Goal: Information Seeking & Learning: Learn about a topic

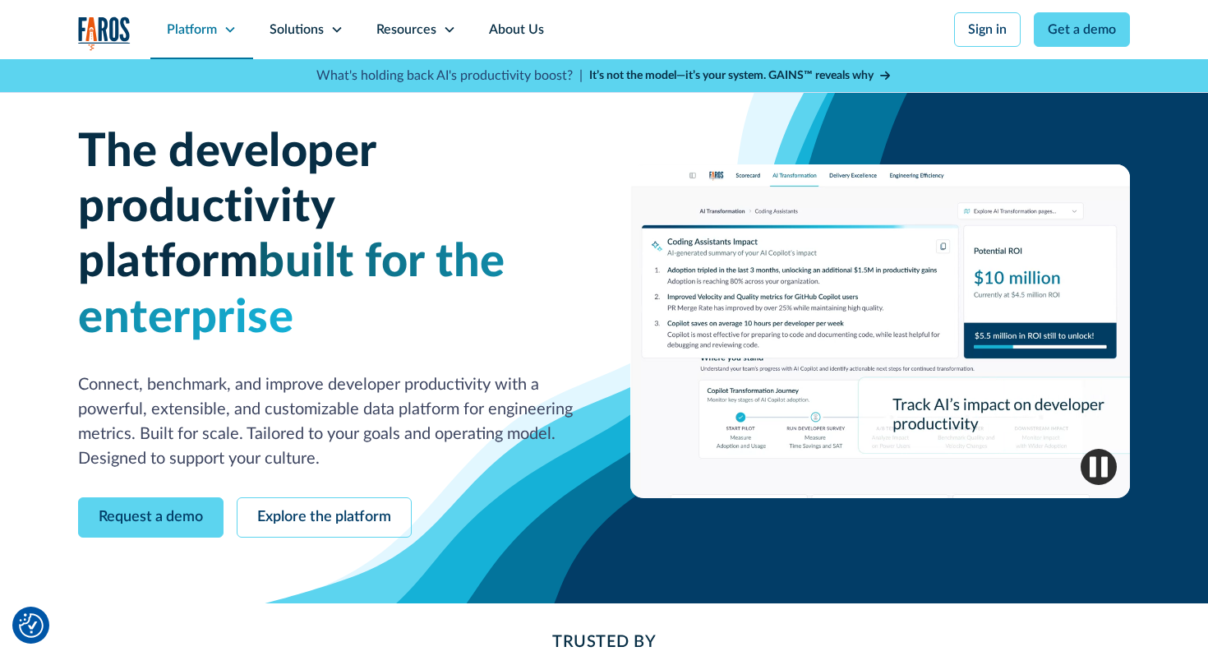
click at [226, 32] on icon at bounding box center [230, 29] width 13 height 13
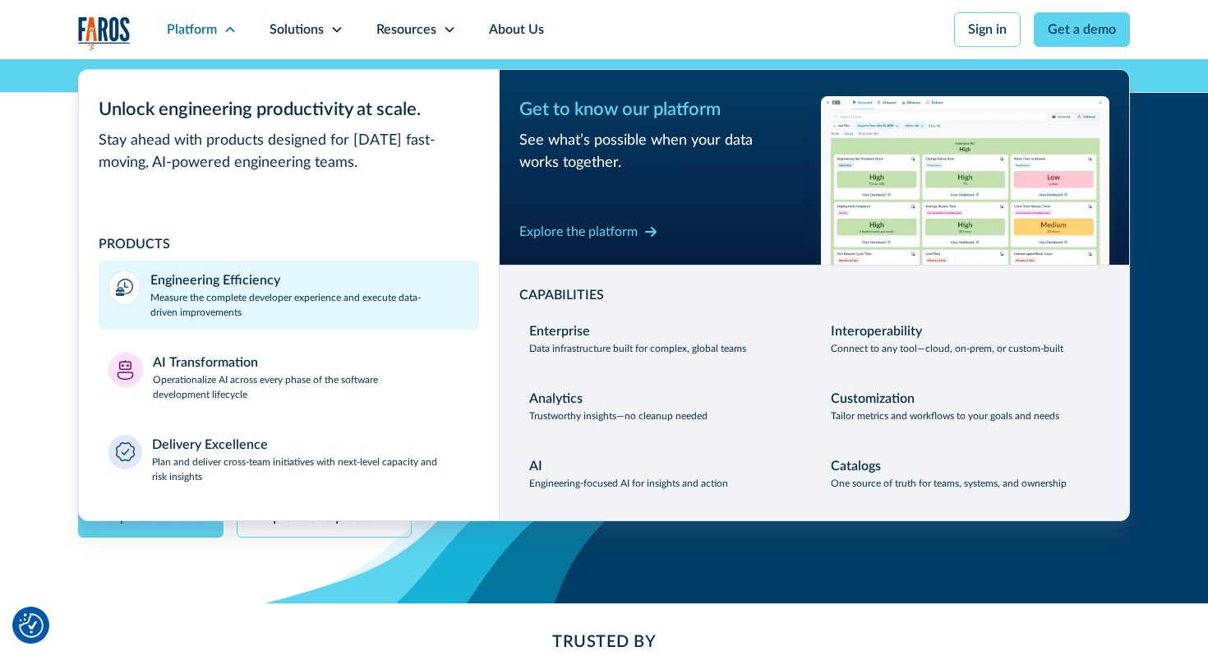
click at [252, 289] on div "Engineering Efficiency" at bounding box center [215, 280] width 130 height 20
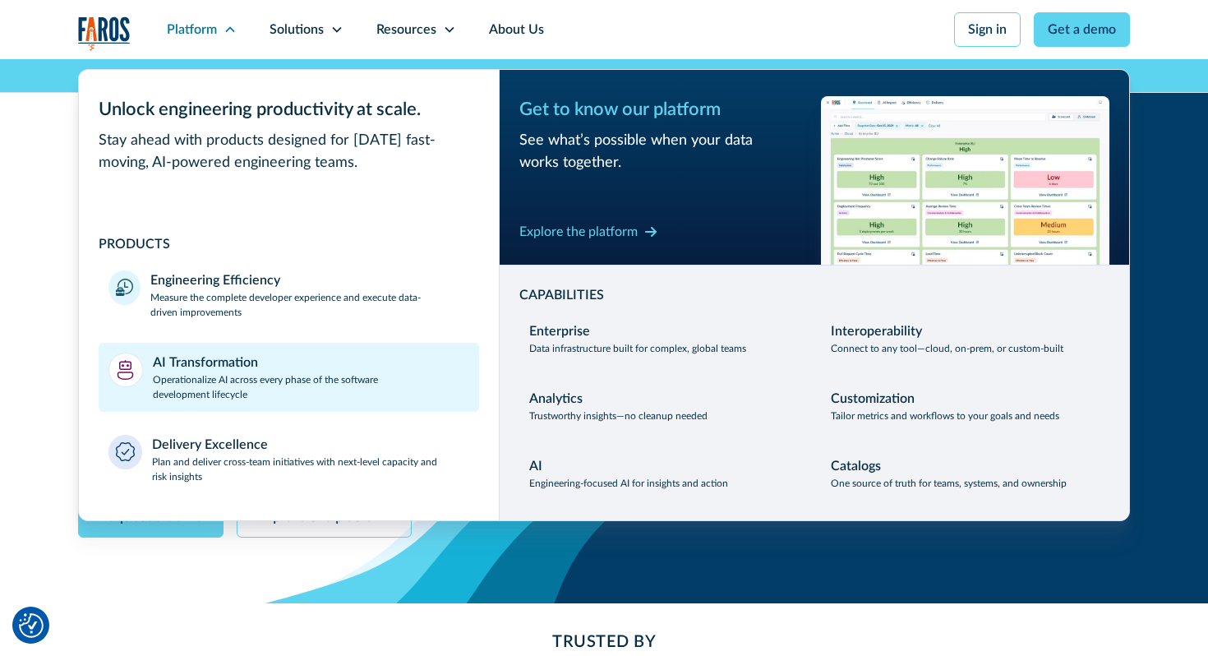
click at [252, 353] on div "AI Transformation" at bounding box center [205, 363] width 105 height 20
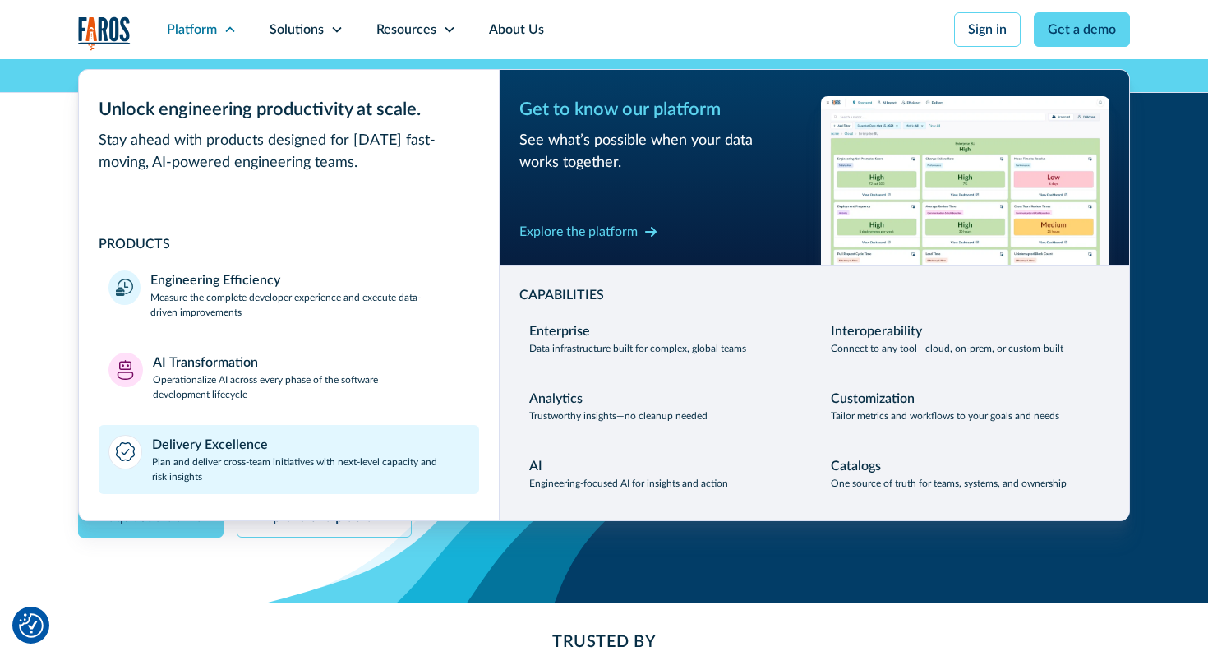
click at [252, 447] on div "Delivery Excellence" at bounding box center [210, 445] width 116 height 20
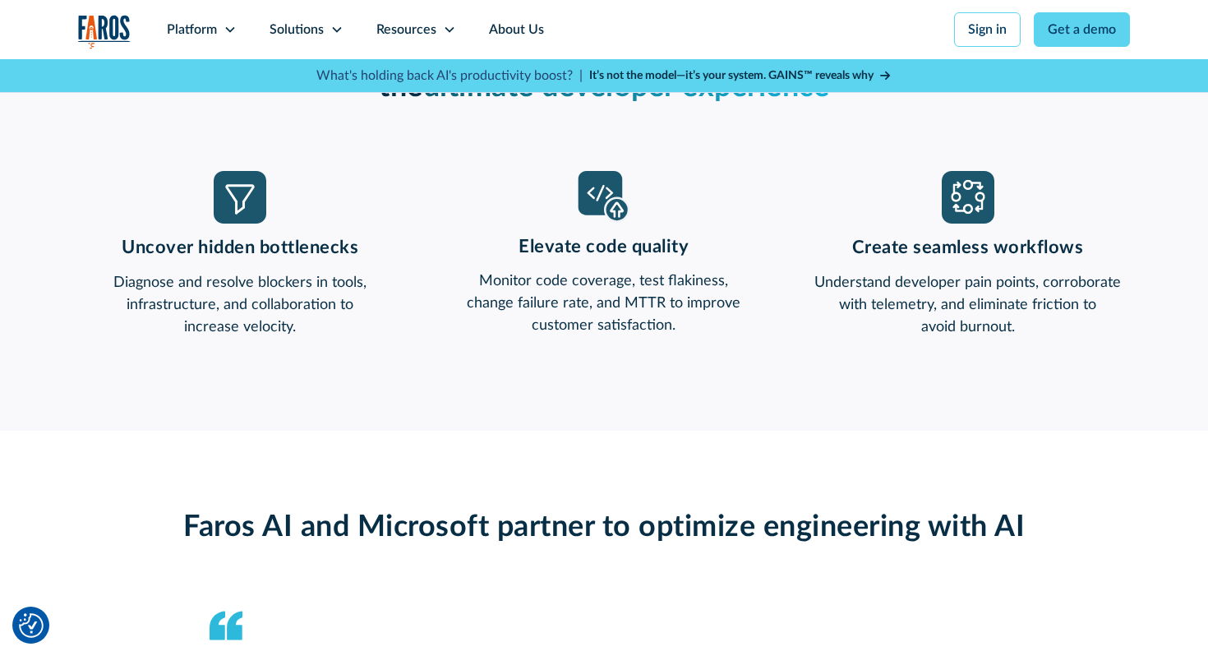
scroll to position [1406, 0]
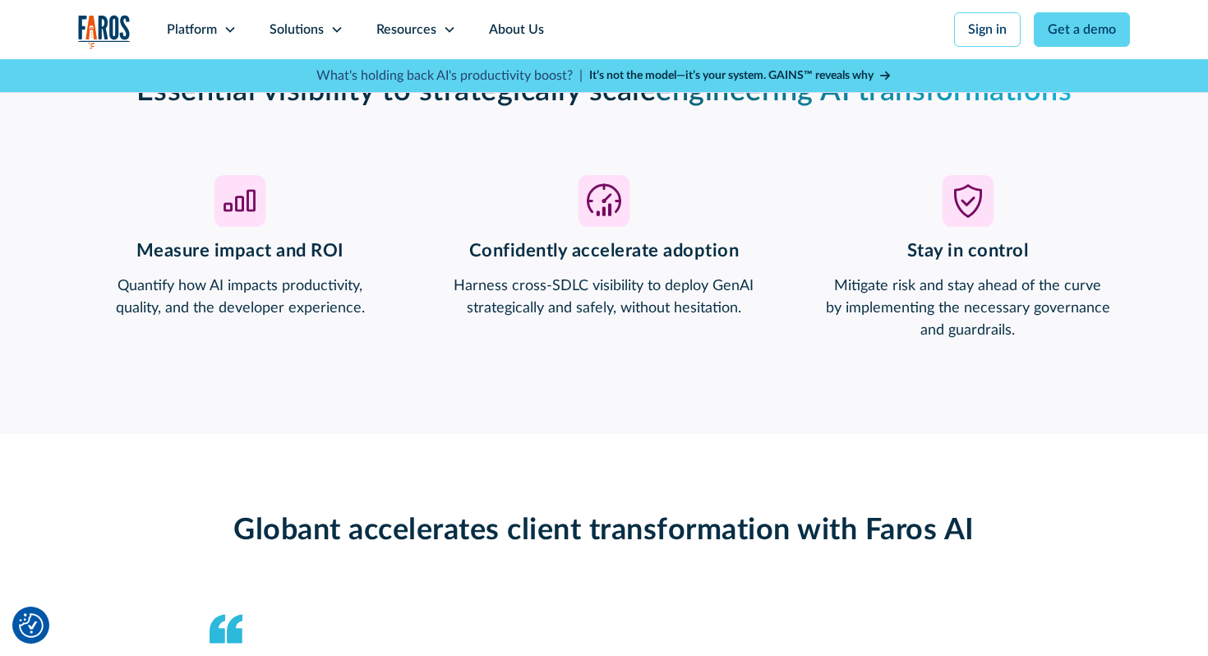
scroll to position [1360, 0]
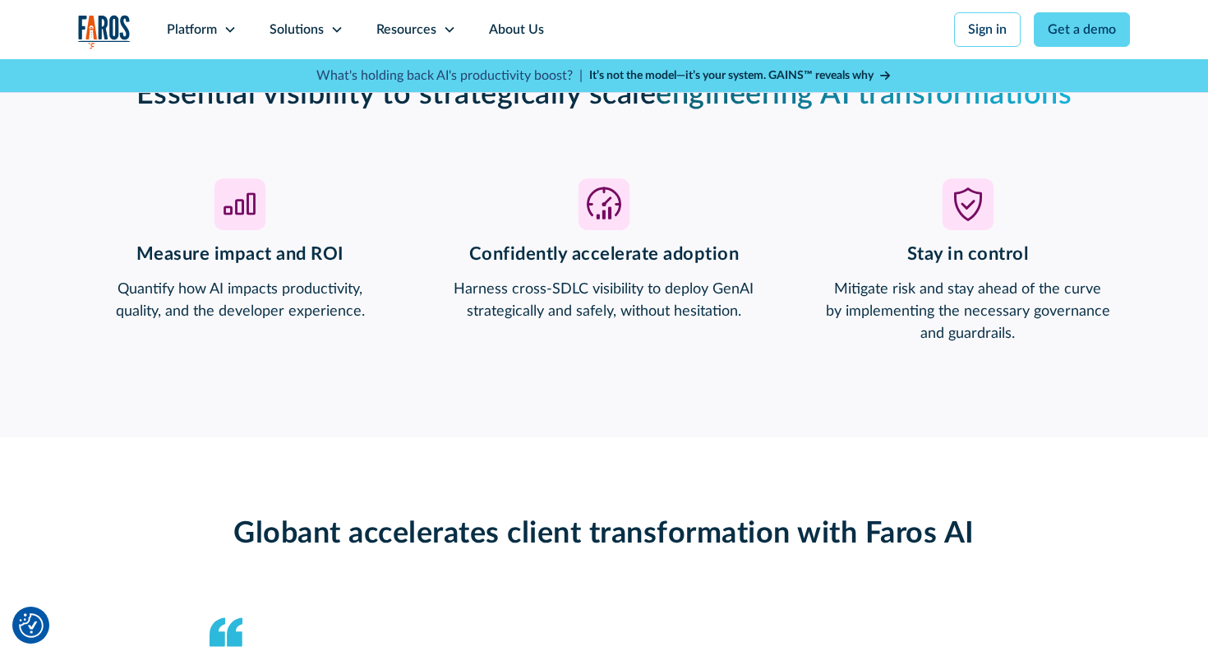
click at [916, 349] on div "Essential visibility to strategically scale engineering AI transformations Meas…" at bounding box center [604, 211] width 1052 height 452
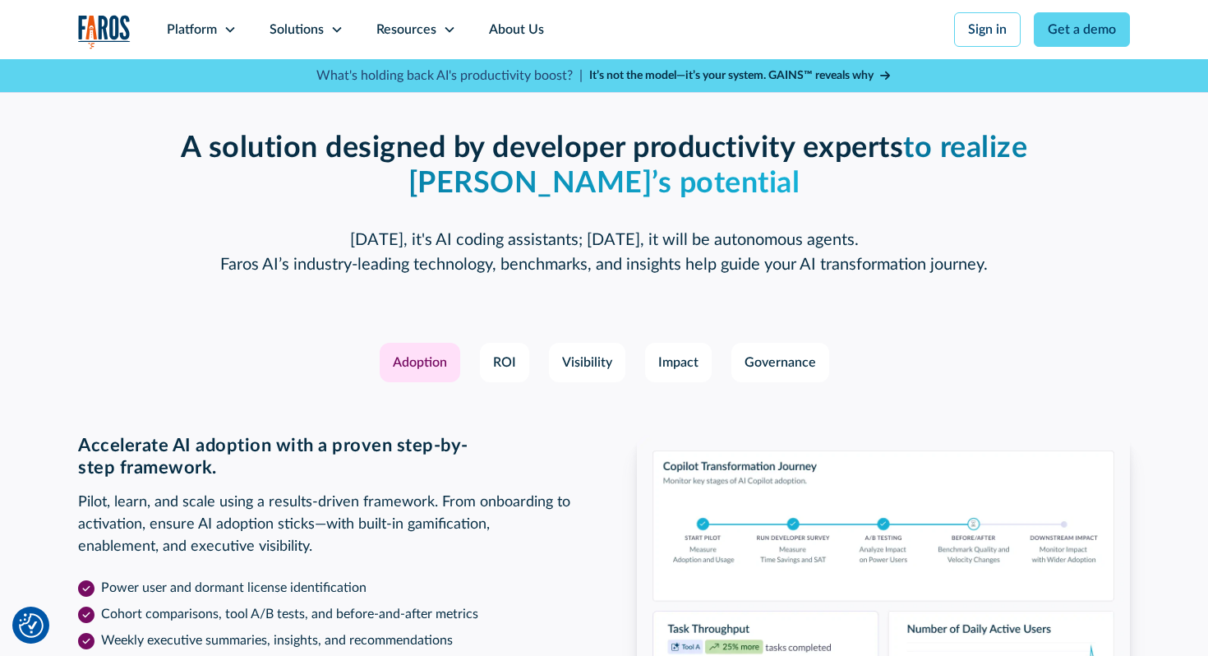
scroll to position [2346, 0]
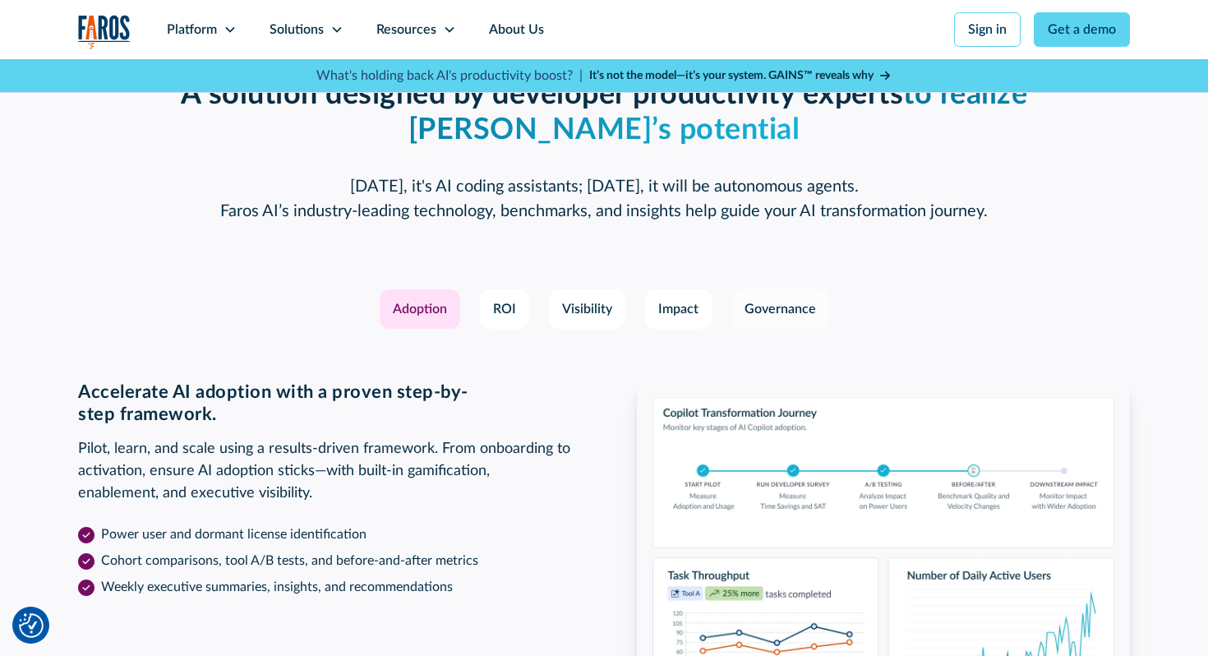
click at [793, 321] on link "Governance" at bounding box center [781, 308] width 98 height 39
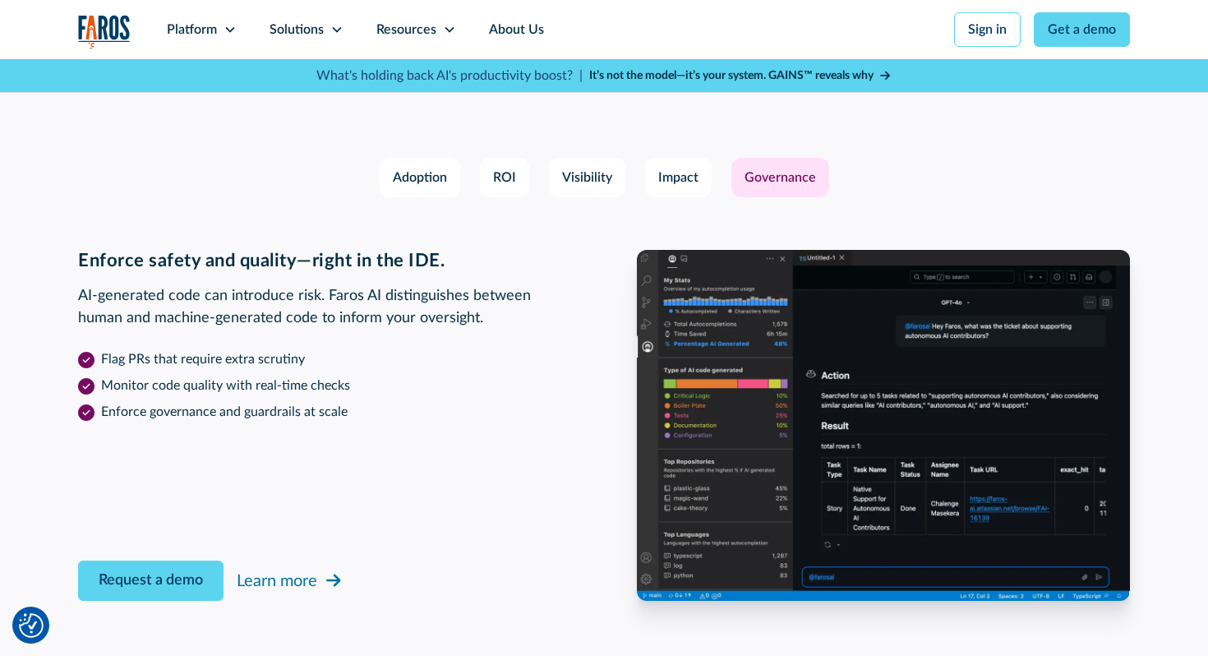
scroll to position [2520, 0]
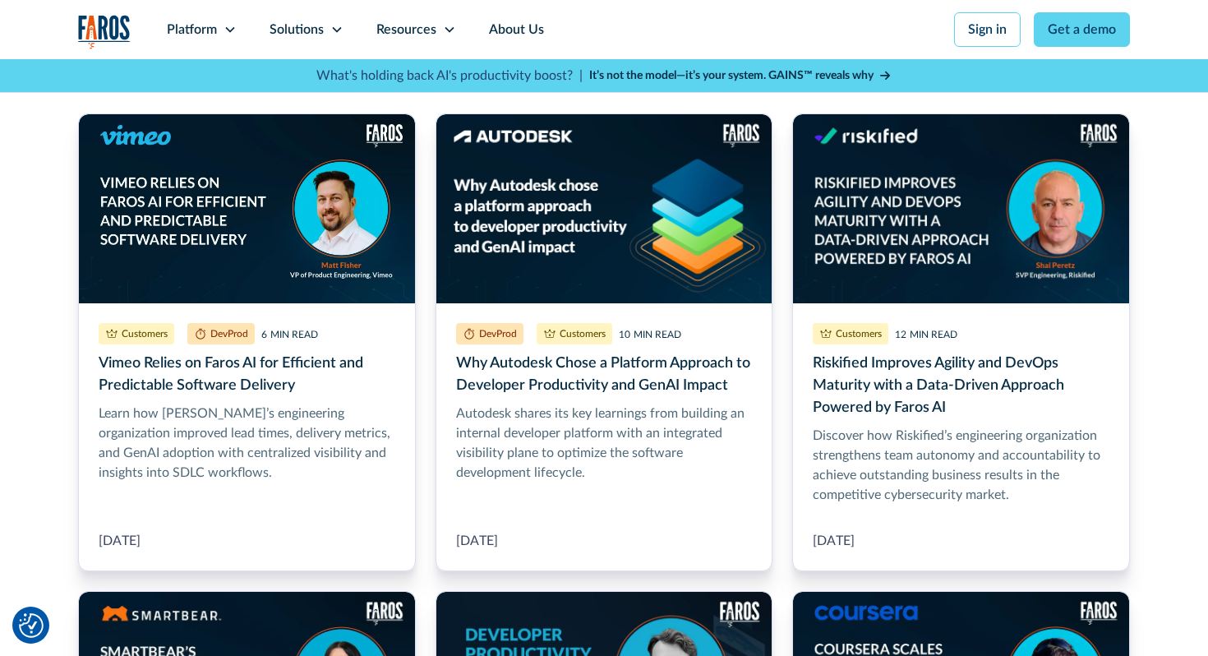
scroll to position [456, 0]
